Goal: Navigation & Orientation: Go to known website

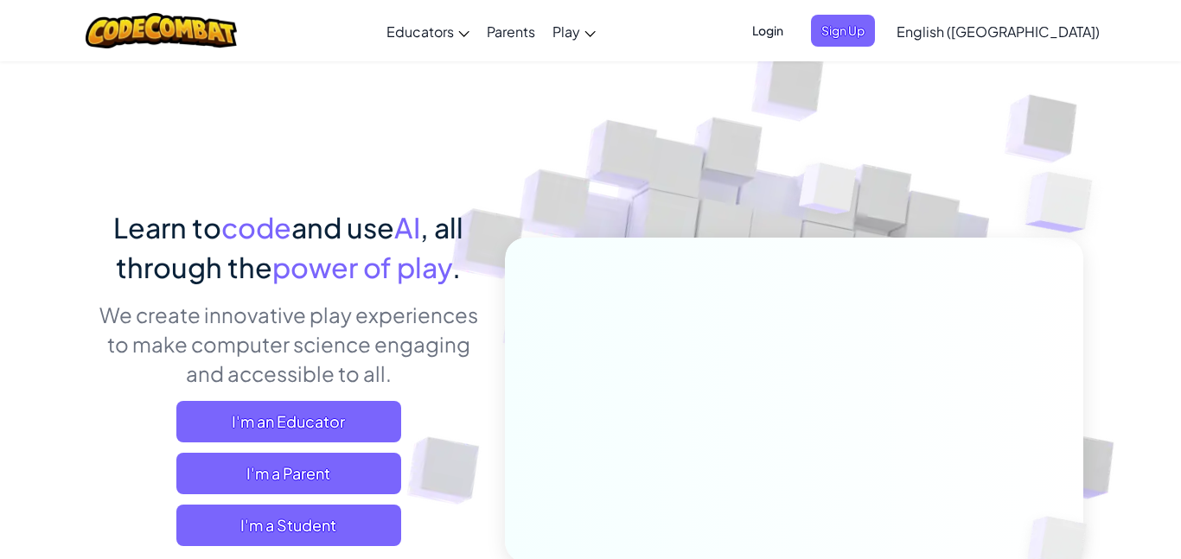
click at [793, 33] on span "Login" at bounding box center [768, 31] width 52 height 32
click at [793, 35] on span "Login" at bounding box center [768, 31] width 52 height 32
